Goal: Entertainment & Leisure: Consume media (video, audio)

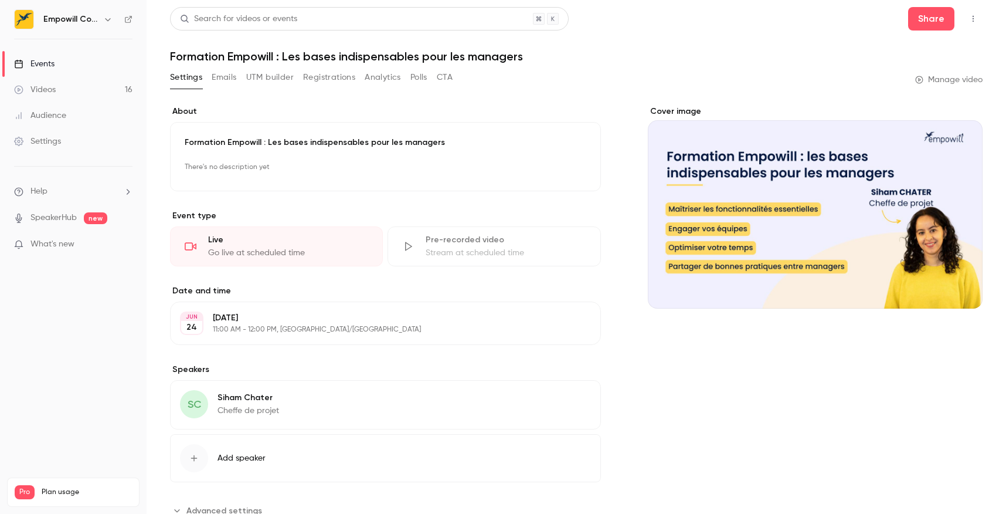
click at [975, 16] on icon "button" at bounding box center [972, 19] width 9 height 8
click at [100, 92] on div at bounding box center [503, 257] width 1006 height 514
click at [82, 89] on link "Videos 16" at bounding box center [73, 90] width 147 height 26
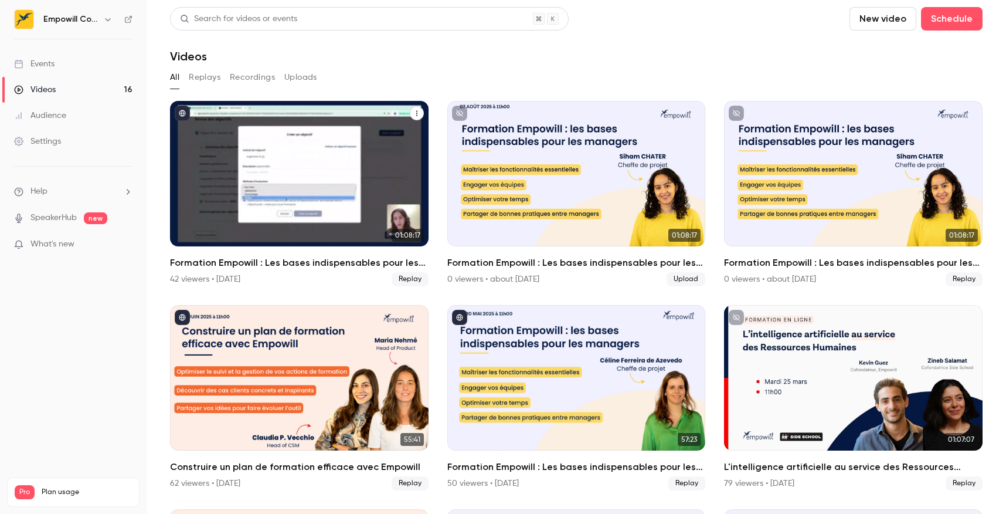
click at [420, 110] on icon "Formation Empowill : Les bases indispensables pour les managers" at bounding box center [416, 113] width 7 height 7
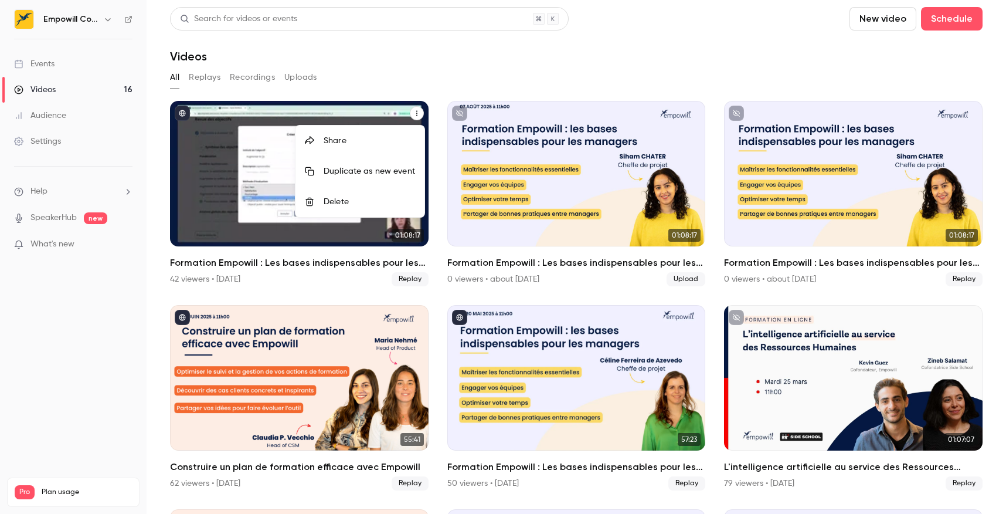
click at [234, 186] on div at bounding box center [503, 257] width 1006 height 514
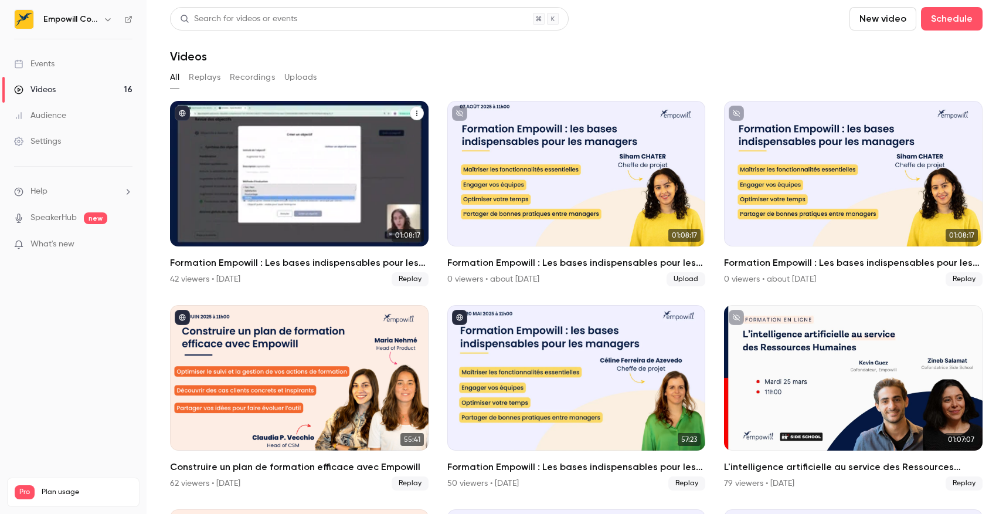
click at [280, 166] on div "Formation Empowill : Les bases indispensables pour les managers" at bounding box center [299, 173] width 259 height 145
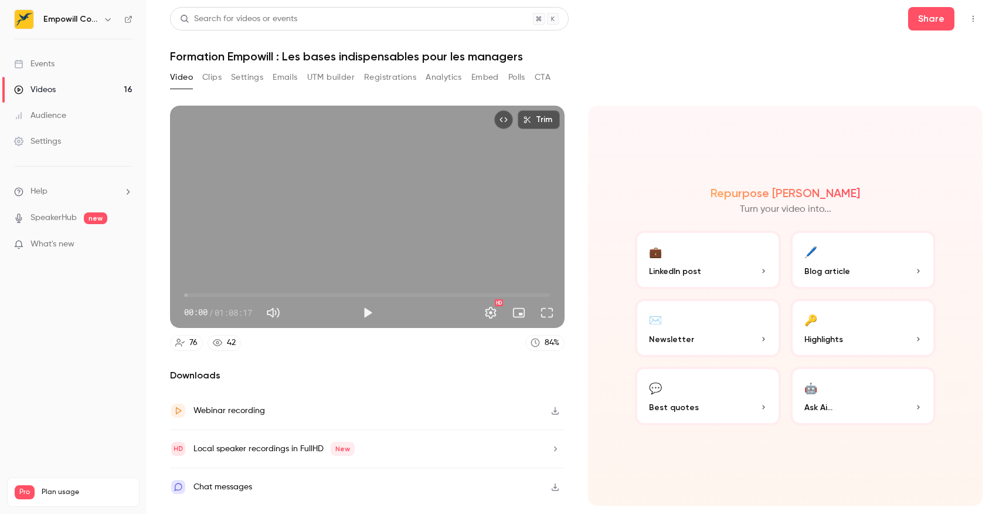
click at [556, 410] on icon "button" at bounding box center [555, 410] width 7 height 8
